Goal: Navigation & Orientation: Find specific page/section

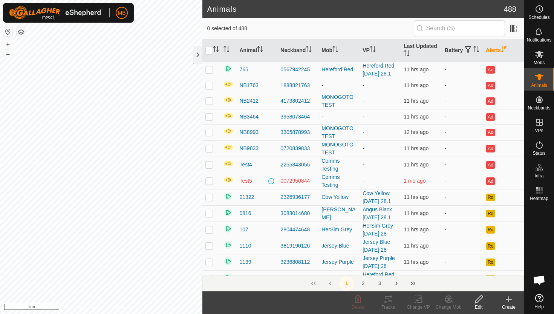
scroll to position [230, 0]
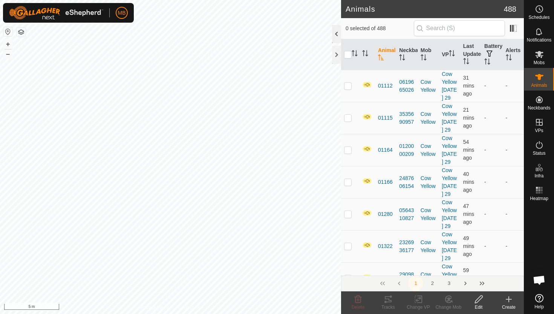
click at [337, 36] on div at bounding box center [336, 34] width 9 height 18
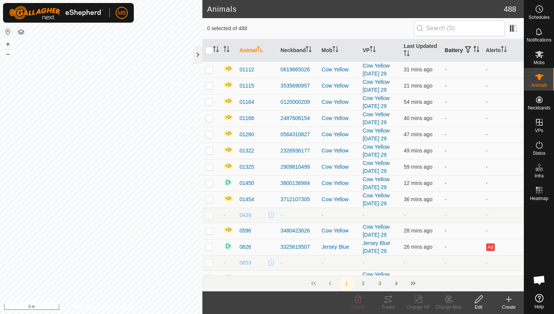
click at [473, 52] on icon "Activate to sort" at bounding box center [476, 49] width 6 height 6
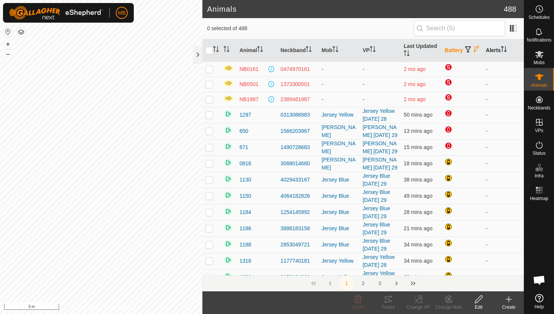
click at [504, 47] on icon "Activate to sort" at bounding box center [504, 49] width 6 height 6
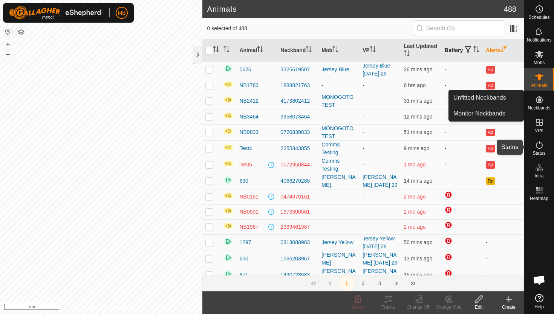
click at [539, 143] on icon at bounding box center [539, 144] width 9 height 9
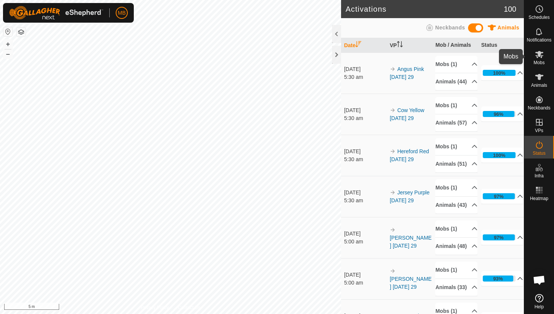
click at [539, 56] on icon at bounding box center [539, 54] width 8 height 7
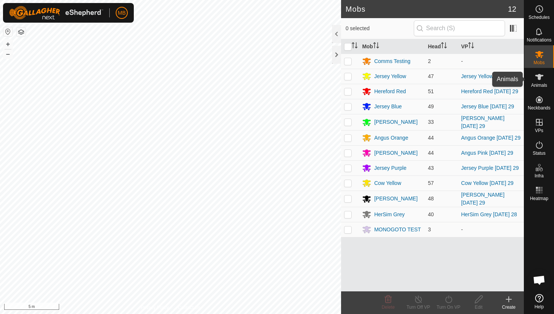
click at [539, 77] on icon at bounding box center [539, 77] width 8 height 6
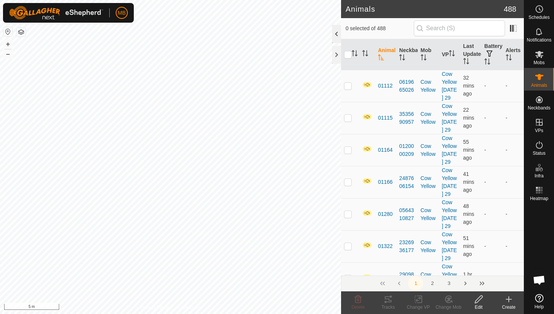
click at [336, 35] on div at bounding box center [336, 34] width 9 height 18
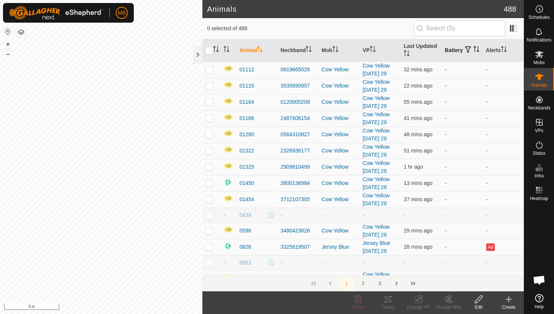
click at [473, 52] on icon "Activate to sort" at bounding box center [476, 49] width 6 height 6
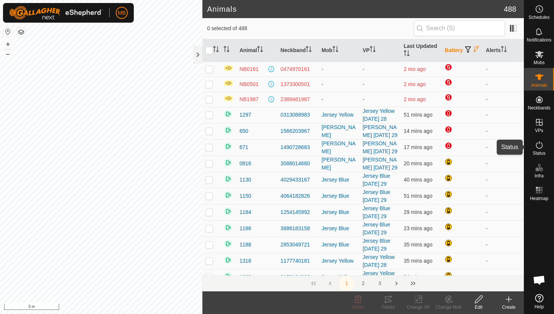
click at [540, 145] on icon at bounding box center [539, 144] width 9 height 9
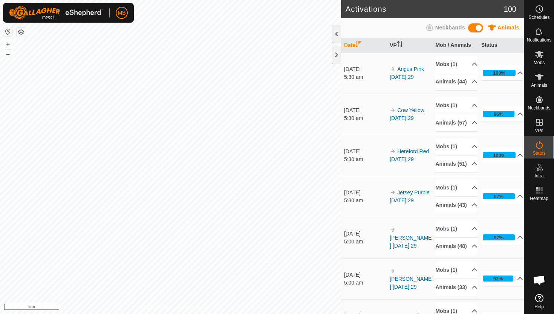
click at [336, 32] on div at bounding box center [336, 34] width 9 height 18
click at [541, 76] on icon at bounding box center [539, 77] width 8 height 6
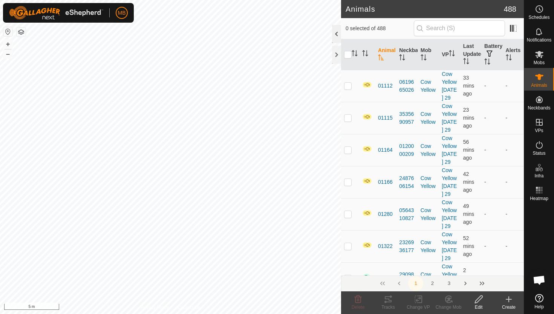
click at [337, 37] on div at bounding box center [336, 34] width 9 height 18
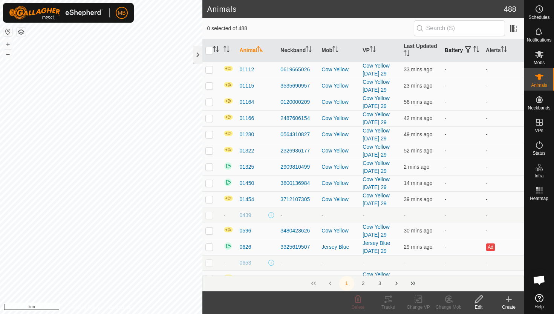
click at [473, 52] on icon "Activate to sort" at bounding box center [476, 49] width 6 height 6
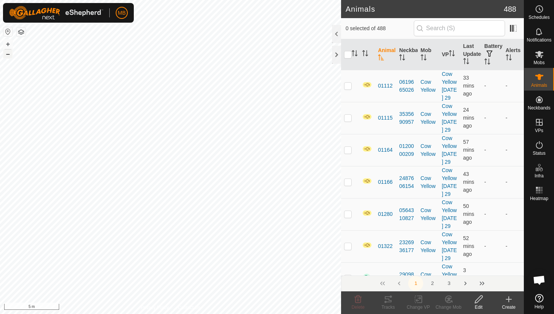
click at [10, 56] on button "–" at bounding box center [7, 53] width 9 height 9
click at [9, 54] on button "–" at bounding box center [7, 53] width 9 height 9
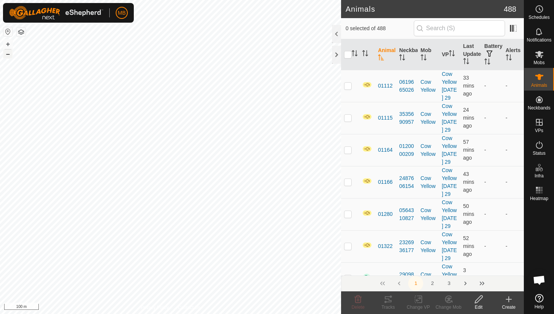
click at [7, 55] on button "–" at bounding box center [7, 53] width 9 height 9
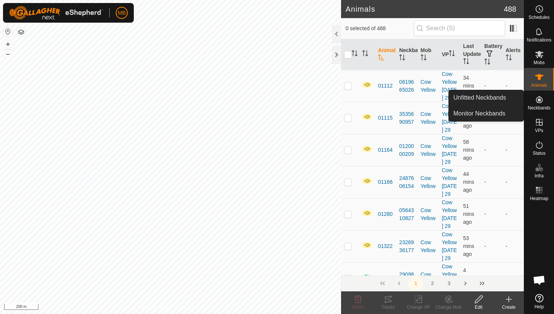
click at [539, 102] on icon at bounding box center [539, 99] width 9 height 9
